Goal: Consume media (video, audio)

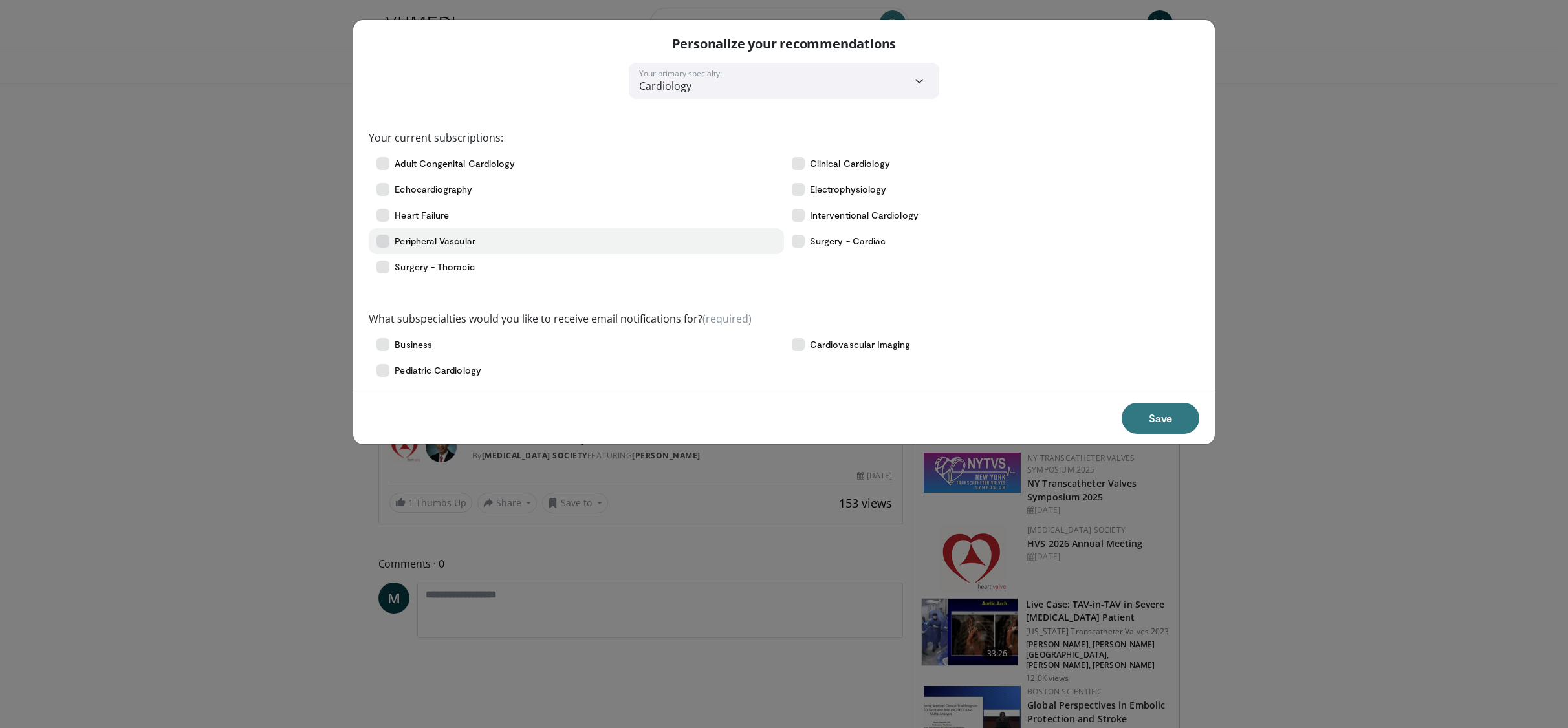
click at [385, 239] on icon at bounding box center [383, 240] width 13 height 13
click at [388, 263] on icon at bounding box center [383, 266] width 13 height 13
click at [1165, 409] on button "Save" at bounding box center [1160, 419] width 77 height 31
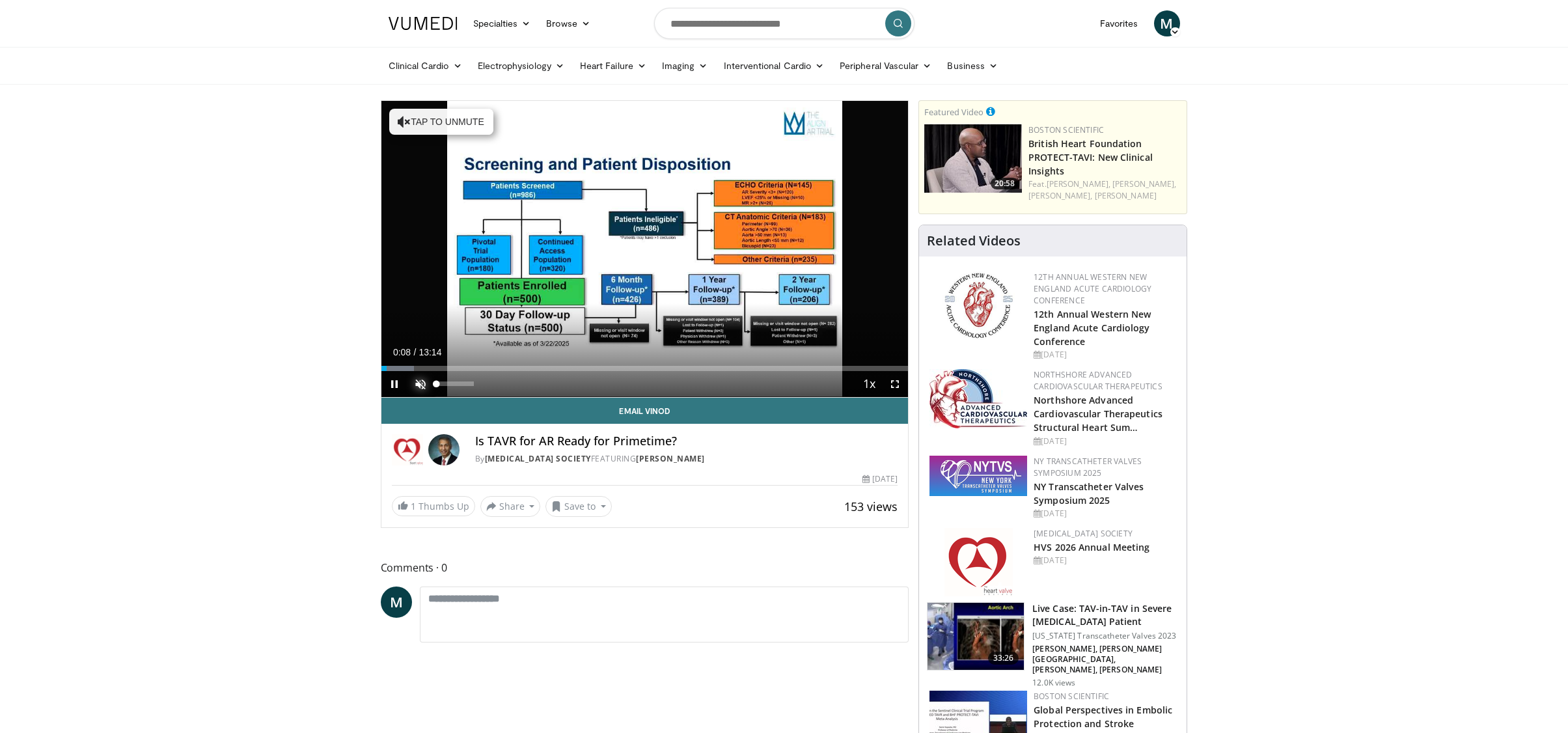
click at [420, 381] on span "Video Player" at bounding box center [420, 384] width 26 height 26
click at [901, 383] on span "Video Player" at bounding box center [895, 384] width 26 height 26
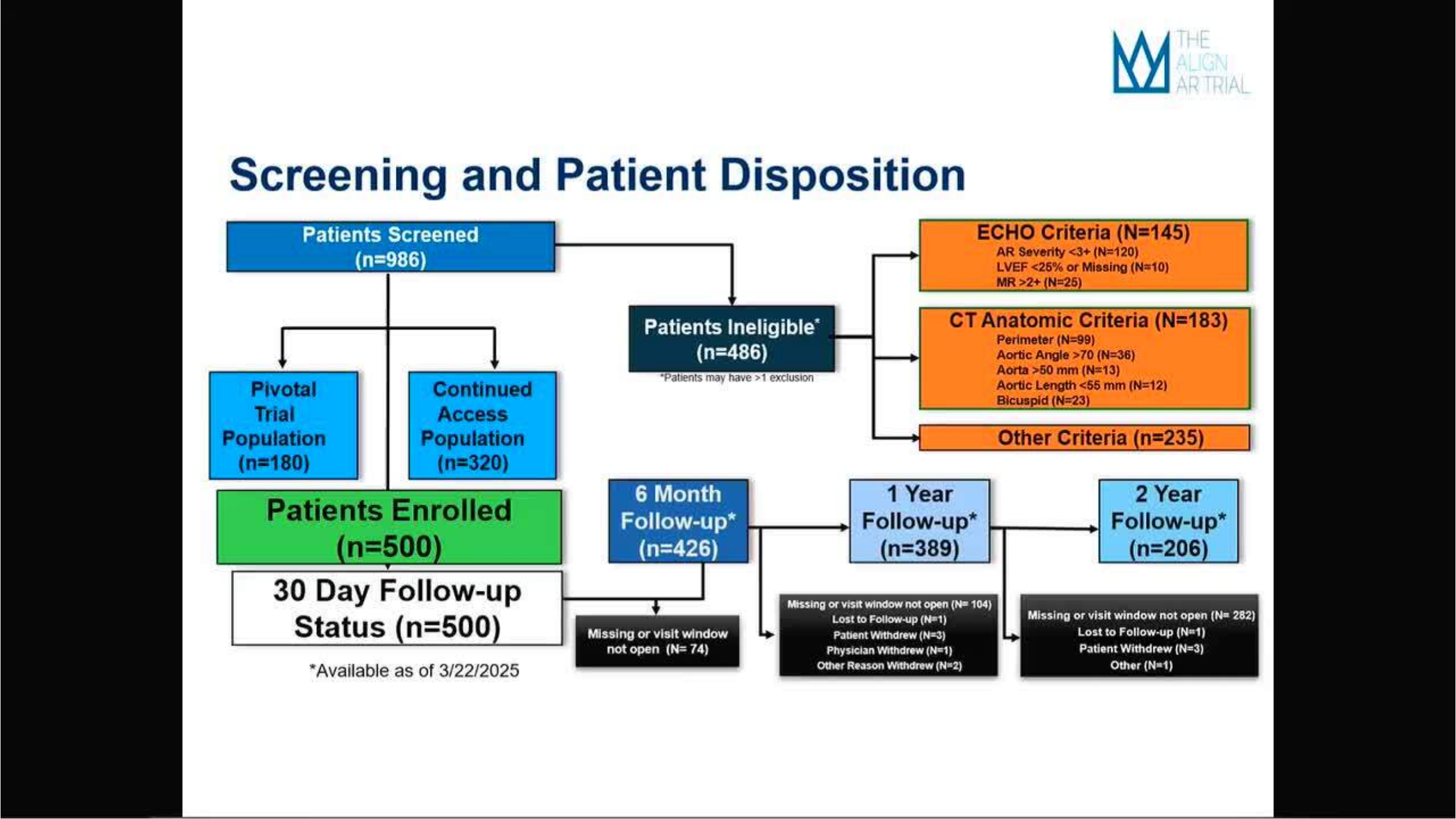
click at [391, 640] on video-js "**********" at bounding box center [728, 410] width 1456 height 819
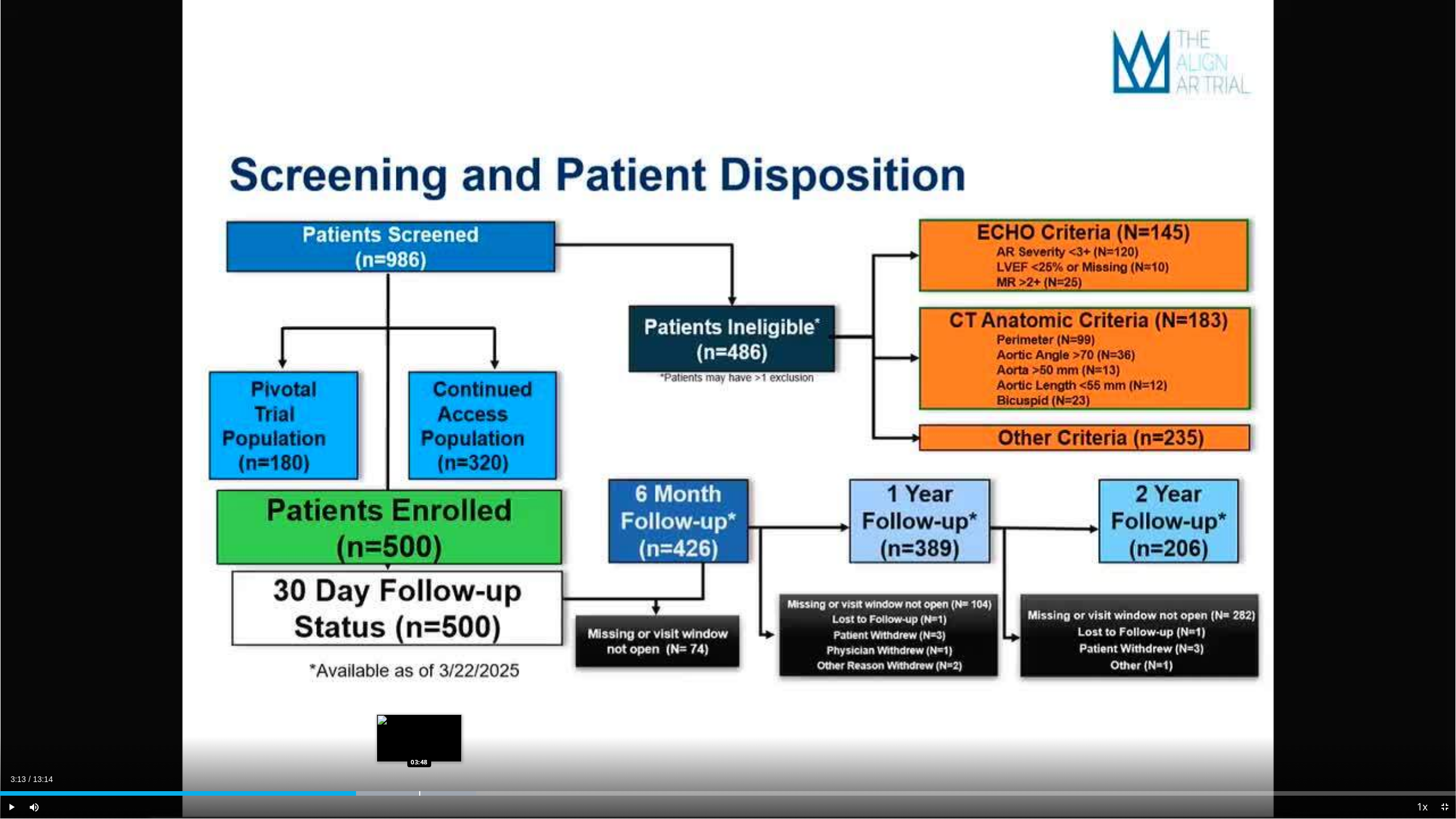
click at [419, 640] on div "Loaded : 32.69% 03:14 03:48" at bounding box center [728, 790] width 1456 height 11
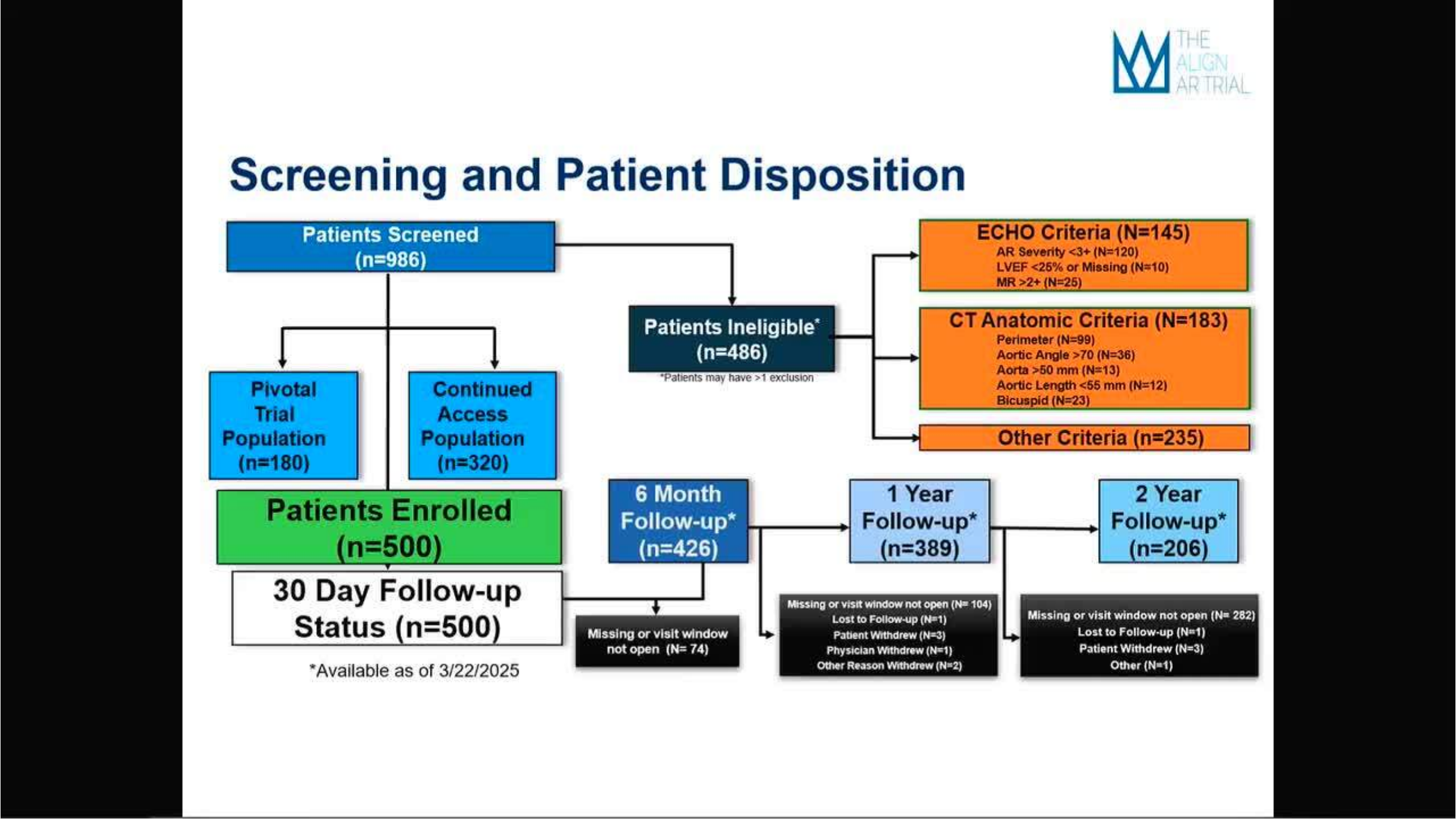
click at [492, 640] on video-js "**********" at bounding box center [728, 410] width 1456 height 819
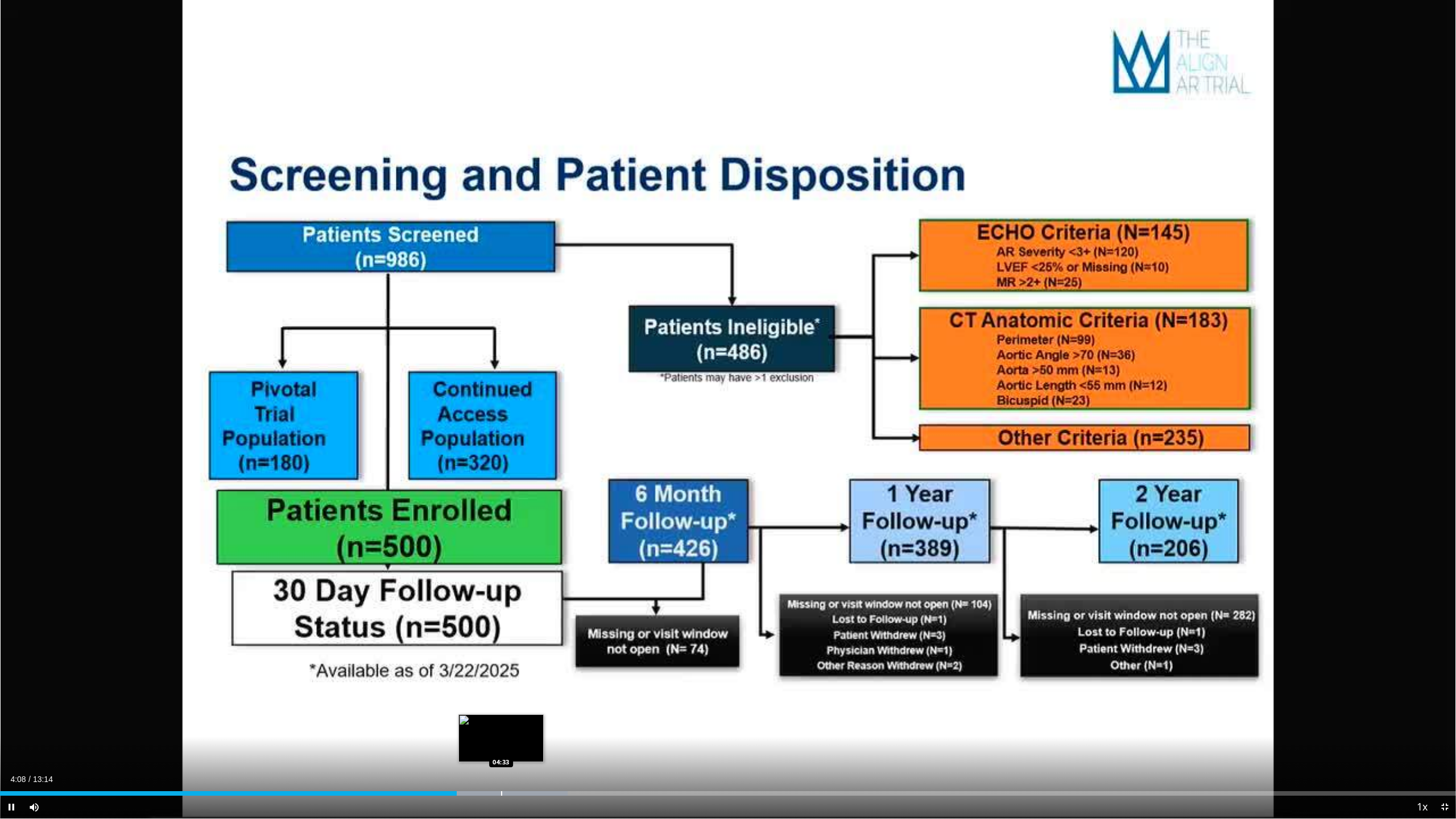
click at [501, 640] on div "Progress Bar" at bounding box center [501, 792] width 1 height 4
click at [628, 640] on div "Progress Bar" at bounding box center [628, 792] width 1 height 4
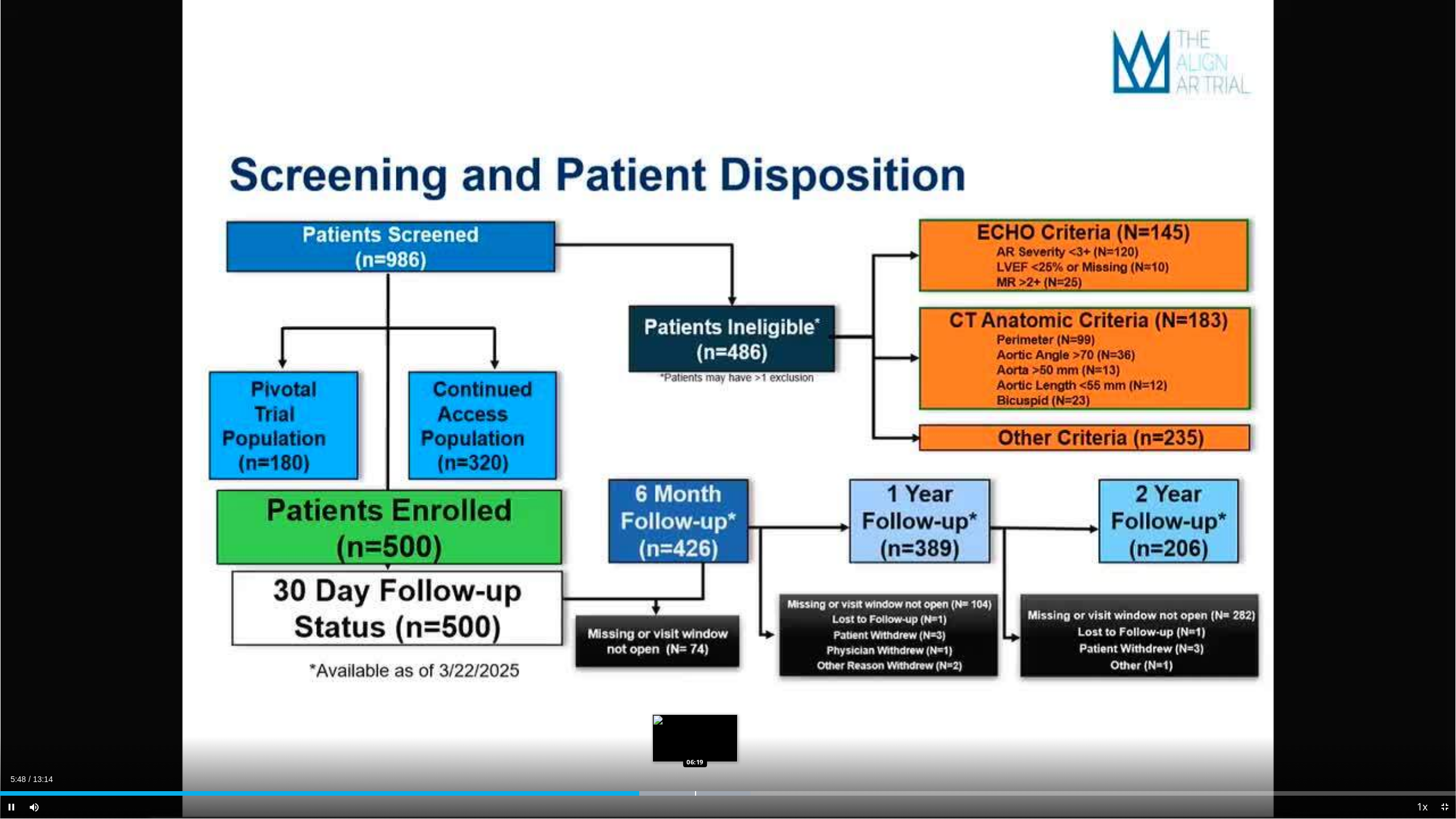
click at [695, 640] on div "Progress Bar" at bounding box center [695, 792] width 1 height 4
click at [761, 640] on div "Progress Bar" at bounding box center [761, 792] width 1 height 4
click at [866, 640] on div "Loaded : 61.61% 07:04 07:52" at bounding box center [728, 792] width 1456 height 4
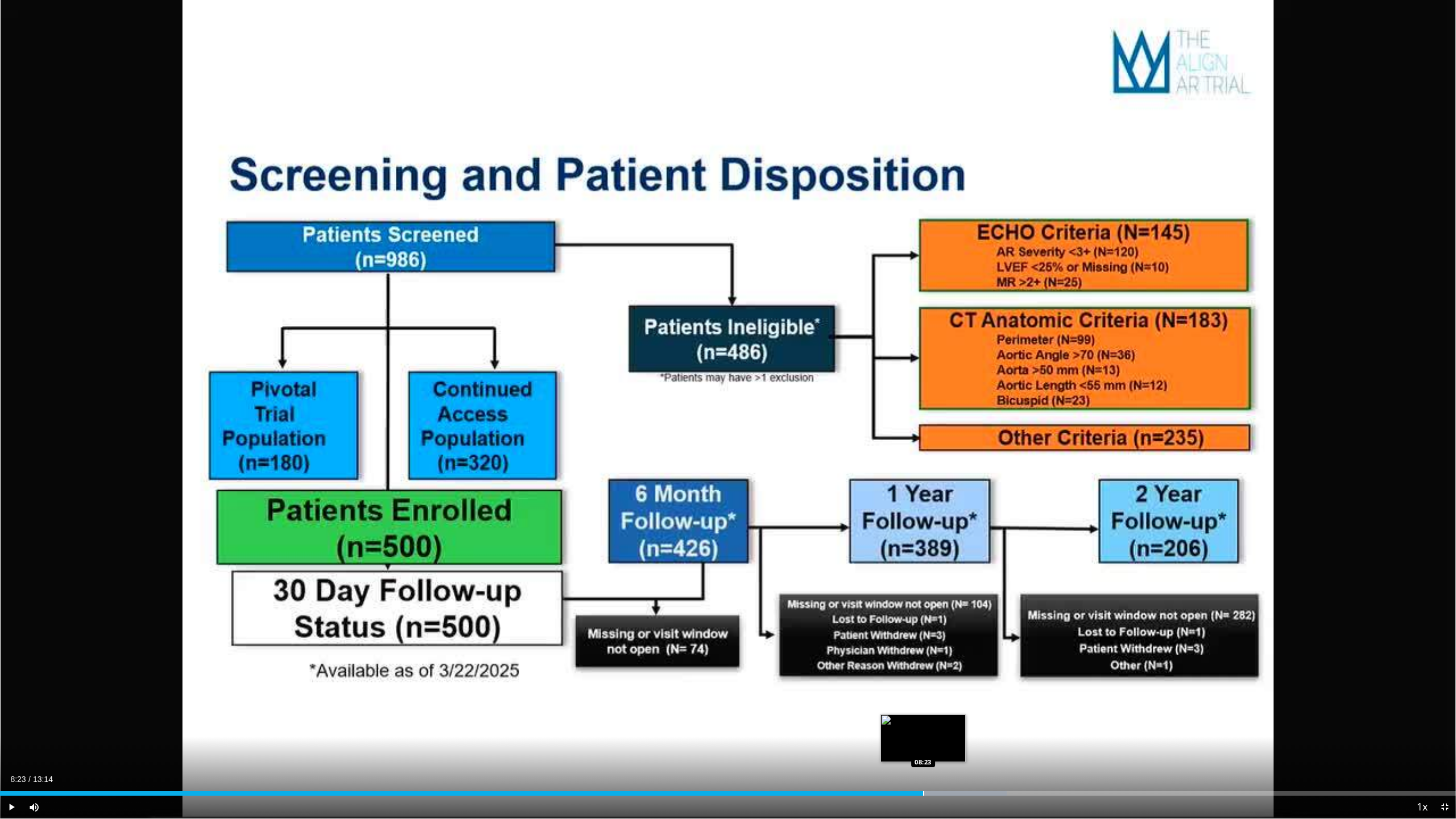
click at [923, 640] on div "Progress Bar" at bounding box center [923, 792] width 1 height 4
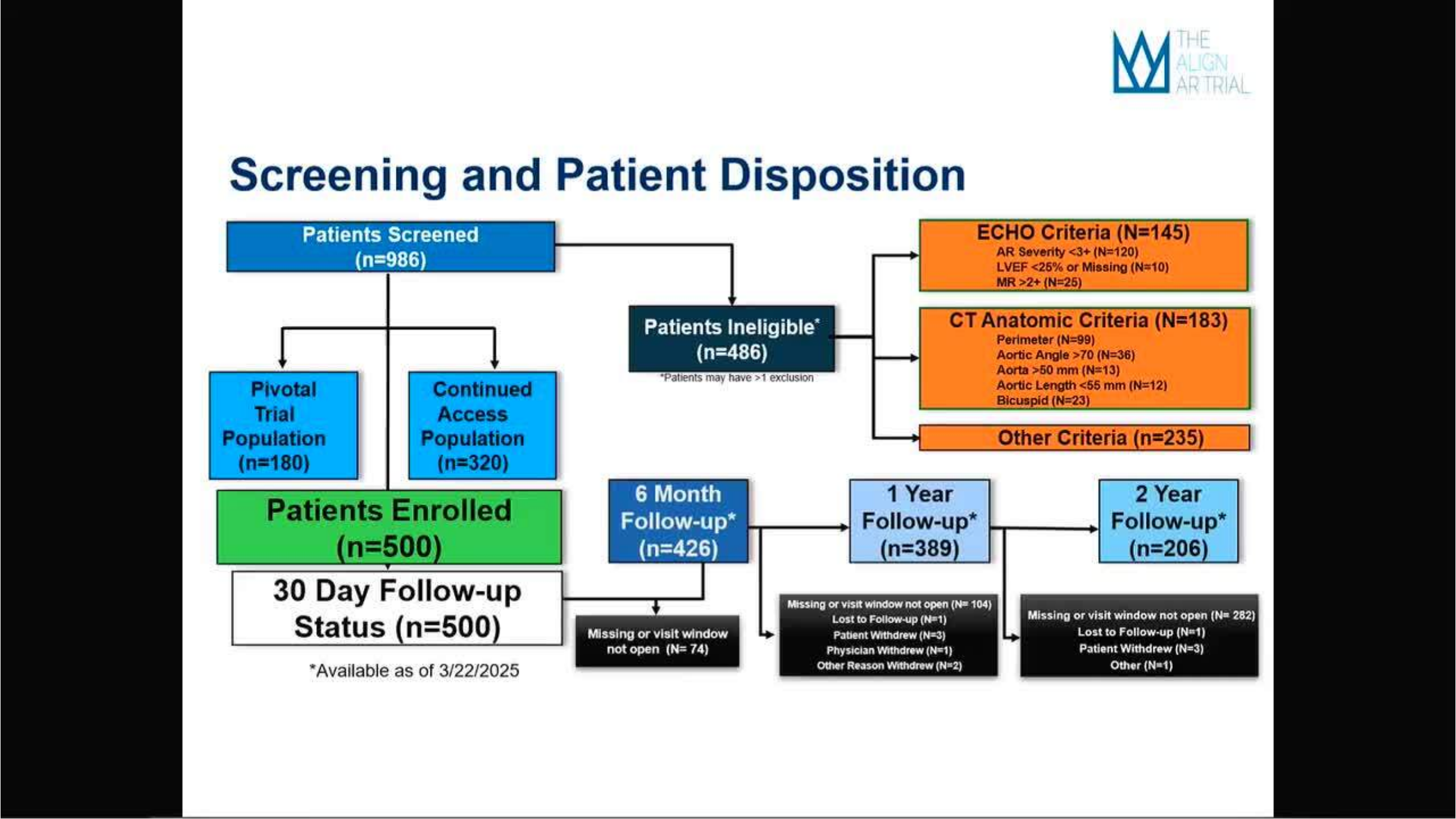
click at [989, 640] on div "10 seconds Tap to unmute" at bounding box center [728, 409] width 1456 height 818
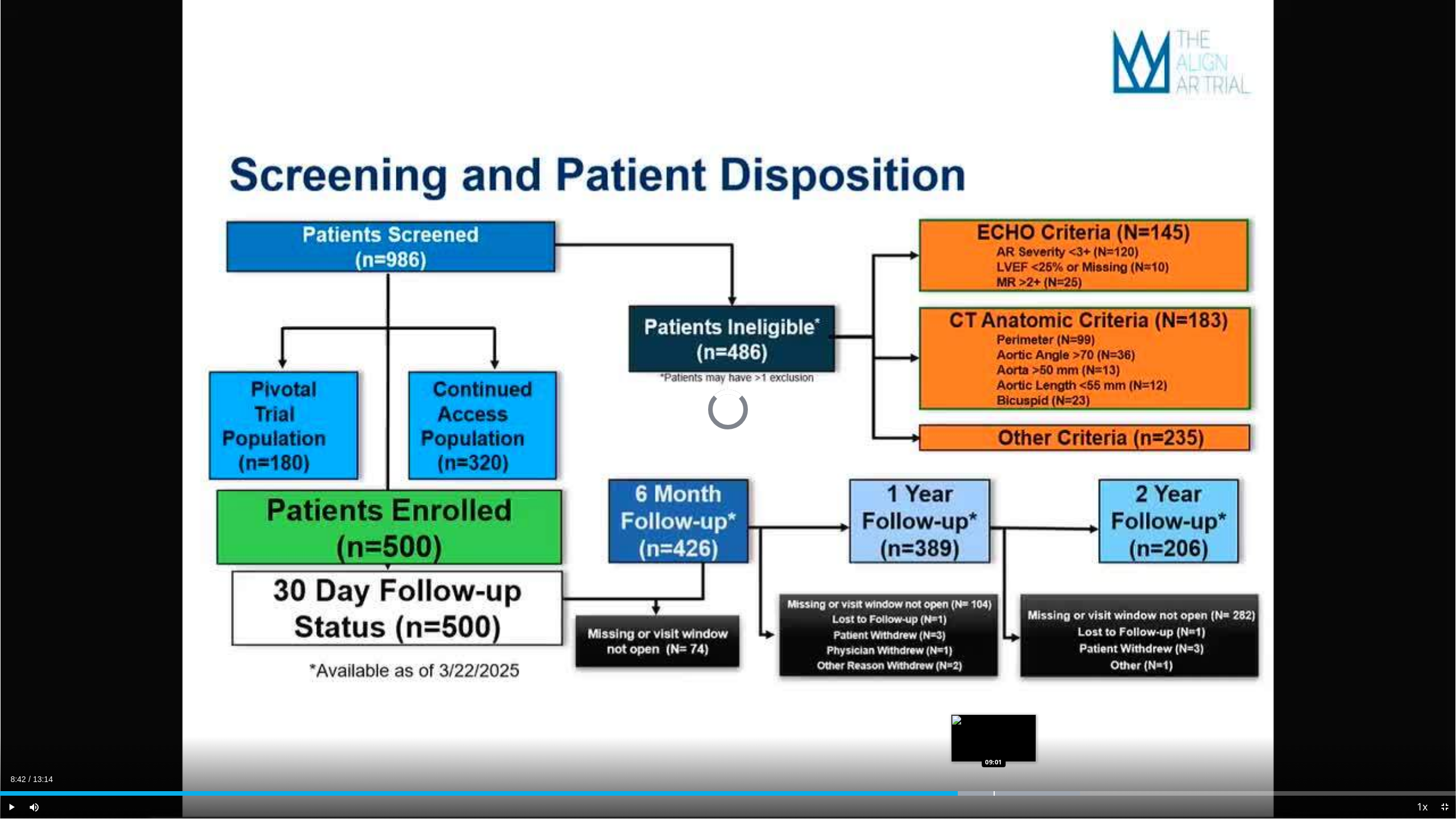
click at [992, 640] on div "Progress Bar" at bounding box center [991, 792] width 178 height 4
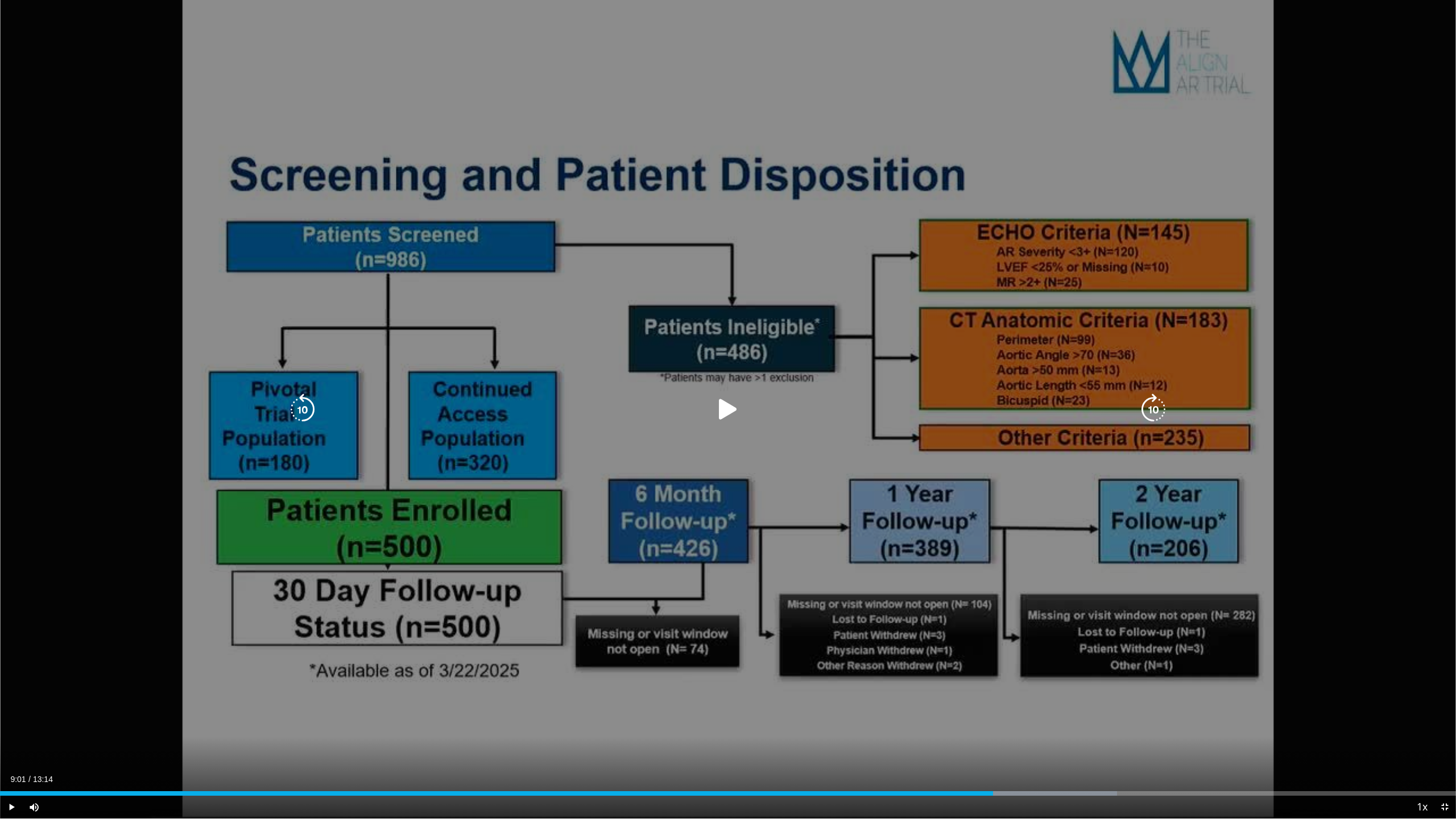
click at [722, 405] on icon "Video Player" at bounding box center [727, 409] width 32 height 32
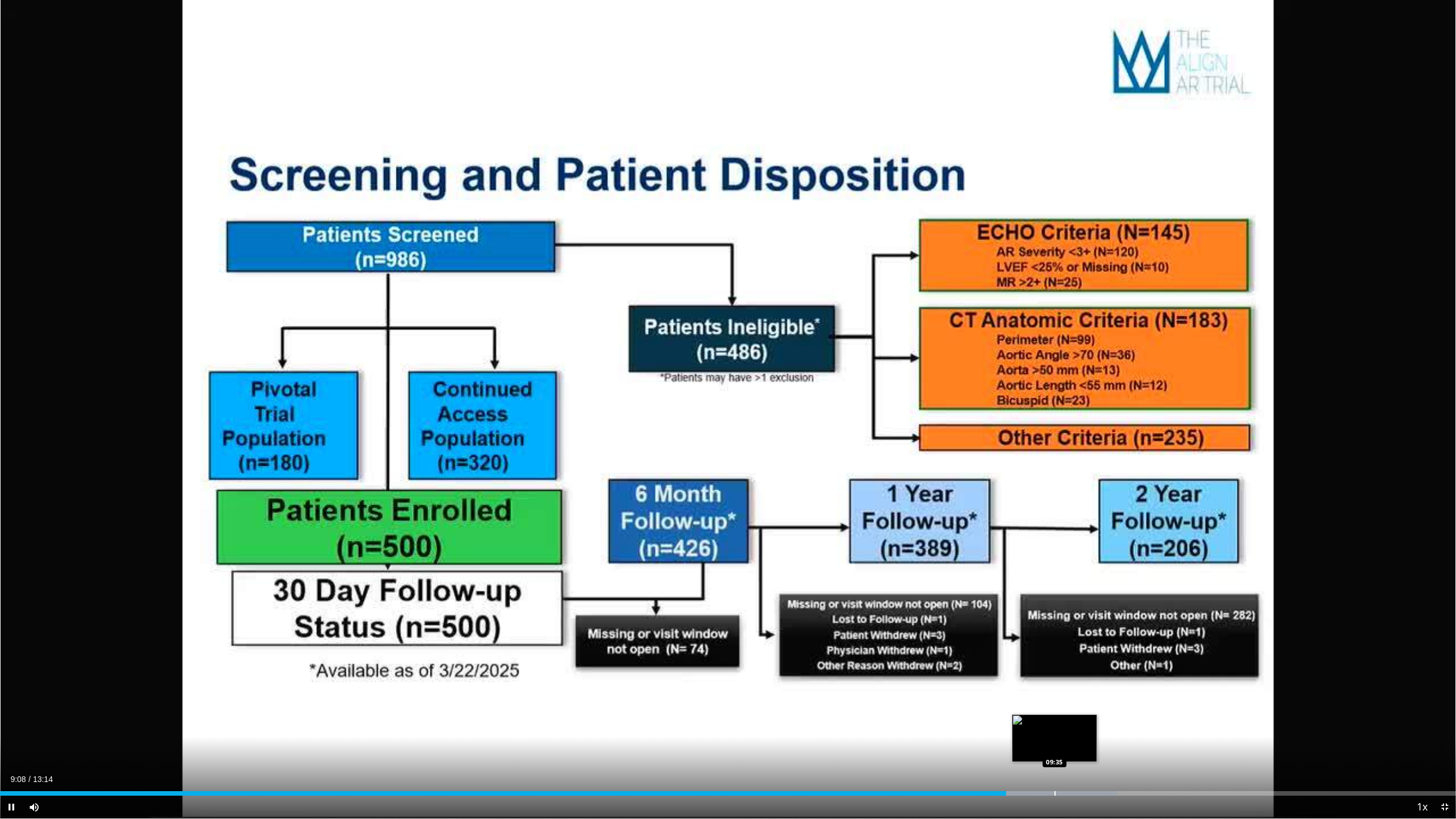
click at [1054, 640] on video-js "**********" at bounding box center [728, 410] width 1456 height 819
click at [1044, 640] on div "Loaded : 77.96% 09:29 09:29" at bounding box center [728, 790] width 1456 height 11
click at [1107, 640] on div "Loaded : 80.47% 10:04 10:04" at bounding box center [728, 792] width 1456 height 4
click at [1351, 640] on div "Progress Bar" at bounding box center [1351, 792] width 1 height 4
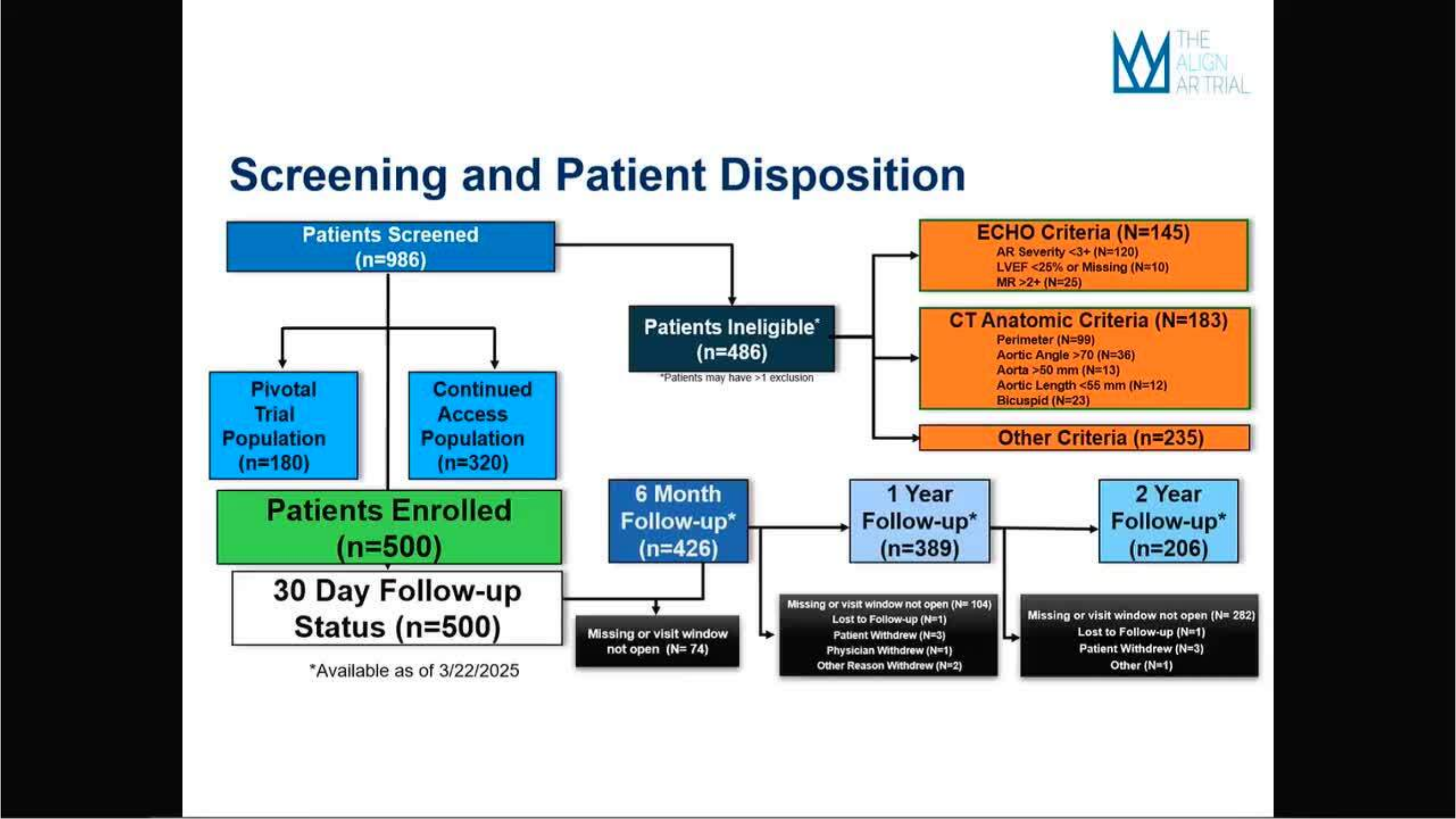
click at [1369, 640] on video-js "**********" at bounding box center [728, 410] width 1456 height 819
